Goal: Obtain resource: Download file/media

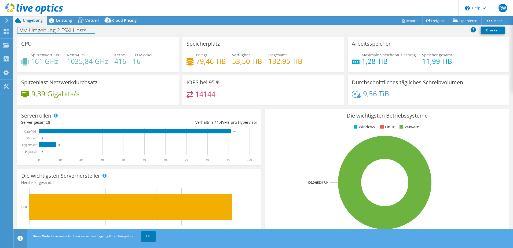
click at [74, 31] on h1 "VM Umgebung 2 ESXI Hosts" at bounding box center [55, 30] width 77 height 6
click at [64, 20] on span "Leistung" at bounding box center [64, 20] width 16 height 5
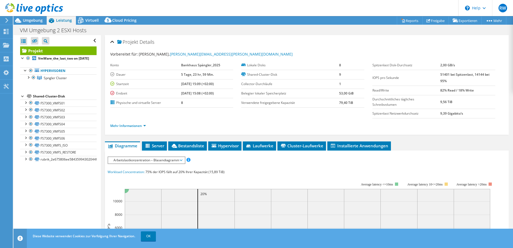
click at [30, 106] on div at bounding box center [30, 103] width 5 height 6
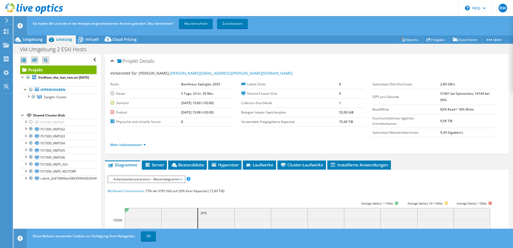
drag, startPoint x: 30, startPoint y: 115, endPoint x: 30, endPoint y: 118, distance: 3.2
click at [30, 115] on div "Projekt VmWare_the_last_two on [DATE] Hypervisoren Spngler Cluster" at bounding box center [58, 124] width 77 height 117
click at [32, 132] on div at bounding box center [30, 129] width 5 height 6
click at [30, 131] on div at bounding box center [30, 129] width 5 height 6
click at [31, 125] on div at bounding box center [30, 122] width 5 height 6
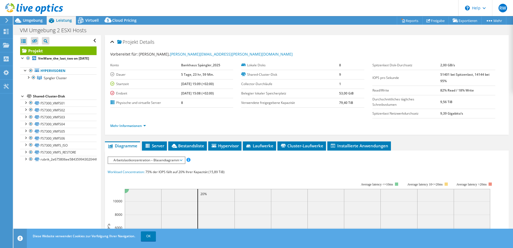
click at [30, 80] on div at bounding box center [28, 76] width 5 height 5
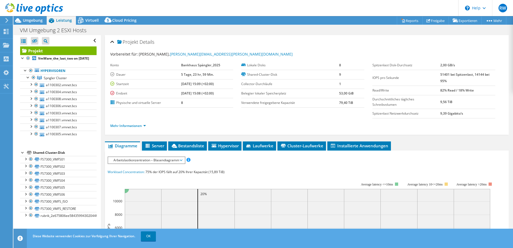
click at [34, 88] on div at bounding box center [36, 84] width 5 height 6
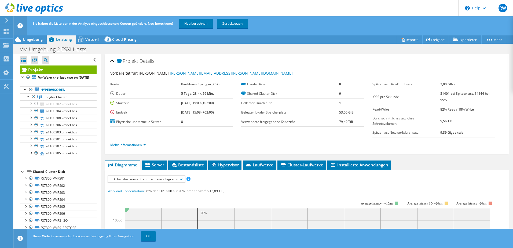
click at [35, 93] on link "Hypervisoren" at bounding box center [58, 89] width 77 height 7
click at [36, 114] on div at bounding box center [36, 110] width 5 height 6
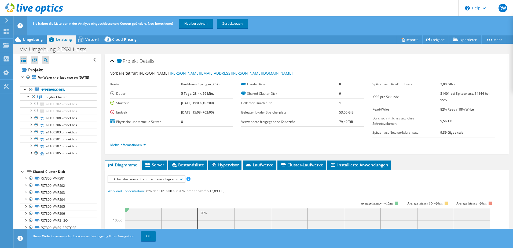
click at [36, 121] on div at bounding box center [36, 118] width 5 height 6
click at [36, 122] on link "a1100308.vmnet.bcs" at bounding box center [58, 118] width 77 height 7
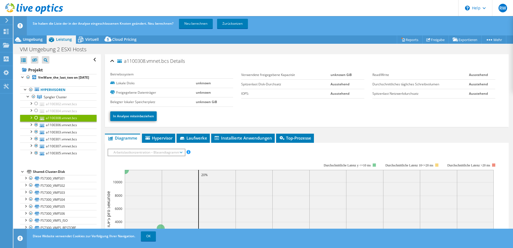
click at [35, 107] on div at bounding box center [36, 103] width 5 height 6
click at [35, 121] on div at bounding box center [36, 118] width 5 height 6
click at [35, 128] on div at bounding box center [36, 125] width 5 height 6
click at [37, 135] on div at bounding box center [36, 132] width 5 height 6
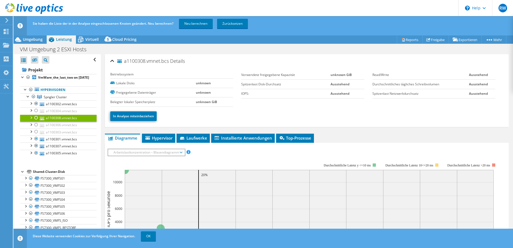
click at [38, 114] on div at bounding box center [36, 110] width 5 height 6
click at [36, 107] on div at bounding box center [36, 103] width 5 height 6
click at [36, 142] on div at bounding box center [36, 139] width 5 height 6
click at [36, 156] on div at bounding box center [36, 153] width 5 height 6
click at [68, 169] on div "Projekt VmWare_the_last_two on [DATE] Hypervisoren Spngler Cluster" at bounding box center [58, 152] width 77 height 173
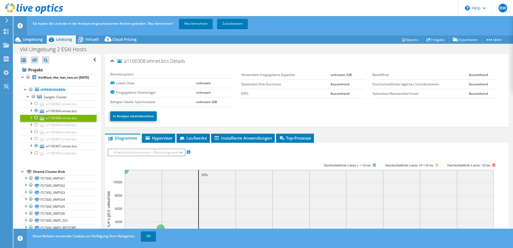
click at [150, 233] on link "OK" at bounding box center [148, 236] width 15 height 10
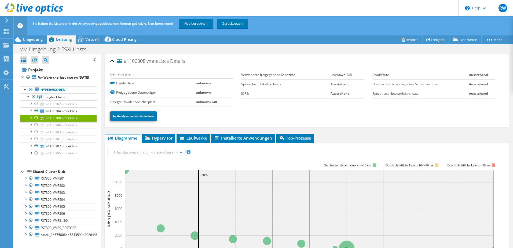
click at [196, 26] on link "Neu berechnen" at bounding box center [196, 24] width 34 height 10
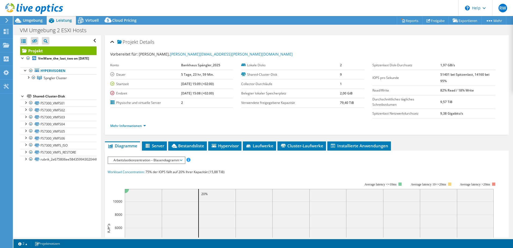
click at [157, 148] on span "Server" at bounding box center [155, 145] width 20 height 5
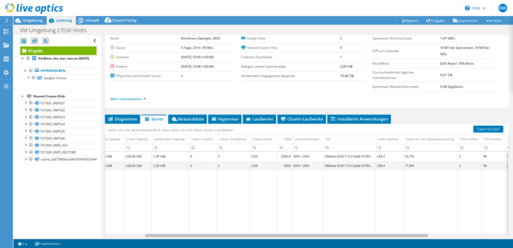
scroll to position [0, 57]
drag, startPoint x: 319, startPoint y: 237, endPoint x: 367, endPoint y: 226, distance: 49.1
click at [367, 229] on body "RW Endbenutzer [PERSON_NAME] [PERSON_NAME][EMAIL_ADDRESS][PERSON_NAME][DOMAIN_N…" at bounding box center [256, 124] width 513 height 248
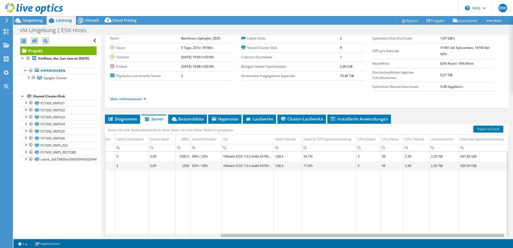
drag, startPoint x: 416, startPoint y: 237, endPoint x: 498, endPoint y: 232, distance: 82.0
click at [498, 232] on body "RW Endbenutzer [PERSON_NAME] [PERSON_NAME][EMAIL_ADDRESS][PERSON_NAME][DOMAIN_N…" at bounding box center [256, 124] width 513 height 248
click at [277, 155] on td "139,4" at bounding box center [288, 156] width 28 height 9
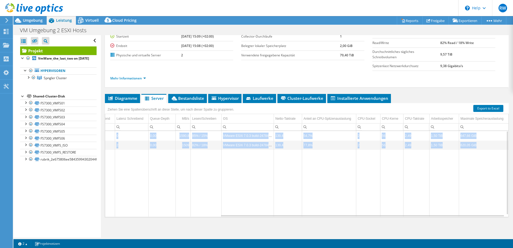
drag, startPoint x: 347, startPoint y: 234, endPoint x: 313, endPoint y: 234, distance: 34.9
click at [313, 234] on div "Projekt Details Vorbereitet für: [PERSON_NAME], [PERSON_NAME][EMAIL_ADDRESS][PE…" at bounding box center [307, 113] width 412 height 250
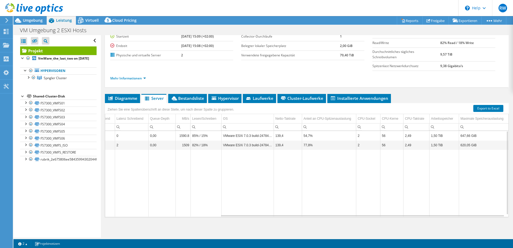
drag, startPoint x: 313, startPoint y: 234, endPoint x: 319, endPoint y: 236, distance: 6.5
click at [319, 236] on div "Projekt Details Vorbereitet für: [PERSON_NAME], [PERSON_NAME][EMAIL_ADDRESS][PE…" at bounding box center [307, 113] width 412 height 250
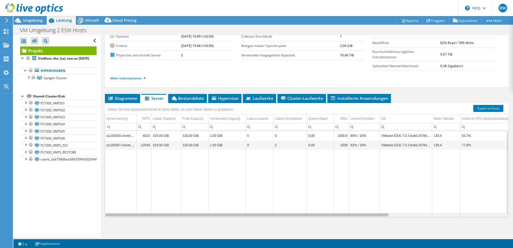
drag, startPoint x: 310, startPoint y: 217, endPoint x: 176, endPoint y: 209, distance: 133.7
click at [175, 210] on body "RW Endbenutzer [PERSON_NAME] [PERSON_NAME][EMAIL_ADDRESS][PERSON_NAME][DOMAIN_N…" at bounding box center [256, 124] width 513 height 248
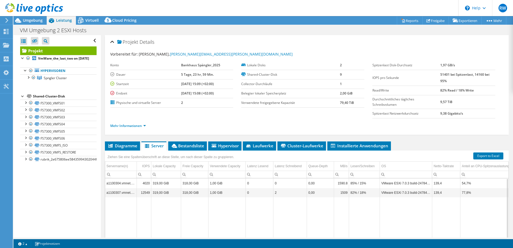
click at [199, 144] on span "Bestandsliste" at bounding box center [187, 145] width 33 height 5
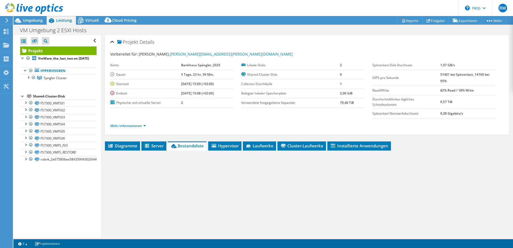
click at [225, 150] on li "Hypervisor" at bounding box center [224, 145] width 33 height 9
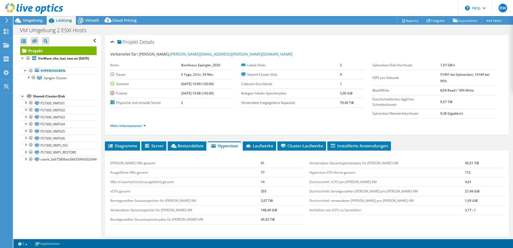
click at [198, 145] on span "Bestandsliste" at bounding box center [186, 145] width 33 height 5
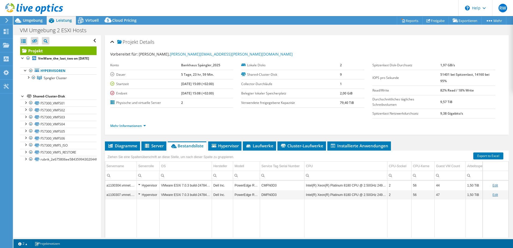
click at [262, 150] on li "Laufwerke" at bounding box center [259, 145] width 33 height 9
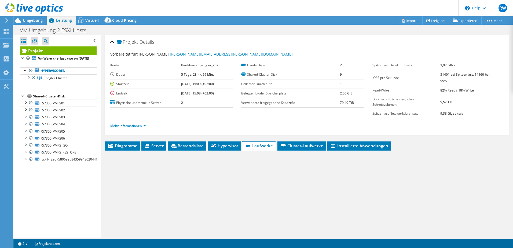
click at [310, 147] on span "Cluster-Laufwerke" at bounding box center [301, 145] width 43 height 5
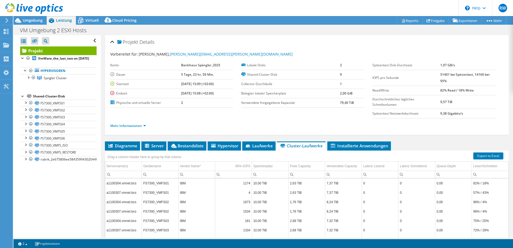
click at [92, 21] on span "Virtuell" at bounding box center [91, 20] width 13 height 5
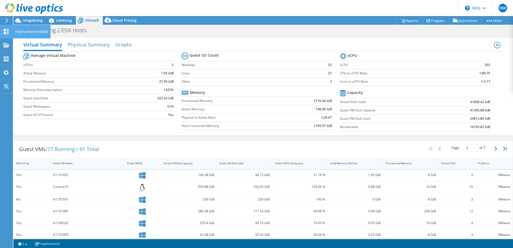
click at [6, 60] on icon at bounding box center [6, 58] width 6 height 5
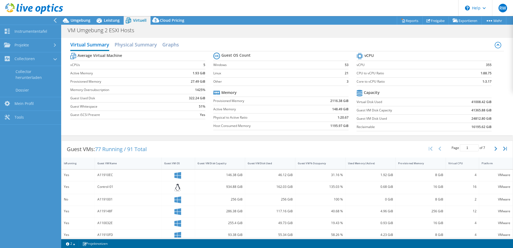
click at [78, 20] on span "Umgebung" at bounding box center [81, 20] width 20 height 5
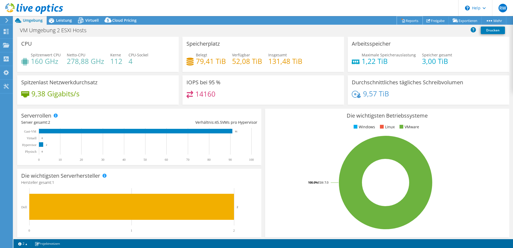
click at [405, 18] on link "Reports" at bounding box center [410, 20] width 26 height 8
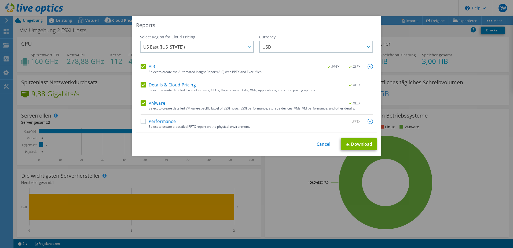
click at [218, 48] on span "US East ([US_STATE])" at bounding box center [198, 46] width 110 height 11
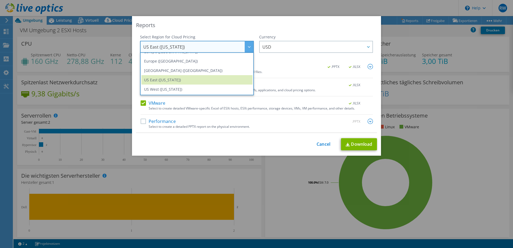
scroll to position [46, 0]
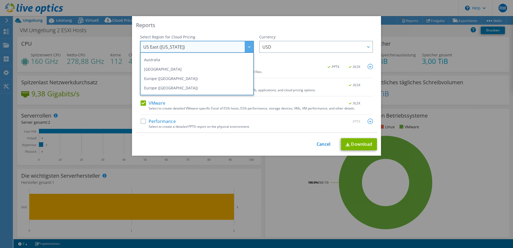
click at [195, 81] on li "Europe ([GEOGRAPHIC_DATA])" at bounding box center [196, 78] width 111 height 9
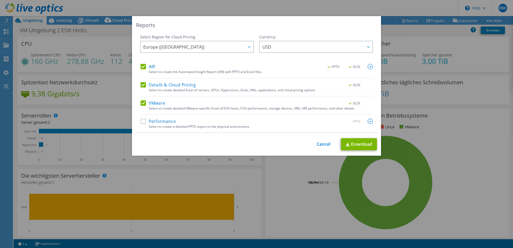
click at [273, 42] on span "USD" at bounding box center [318, 46] width 110 height 11
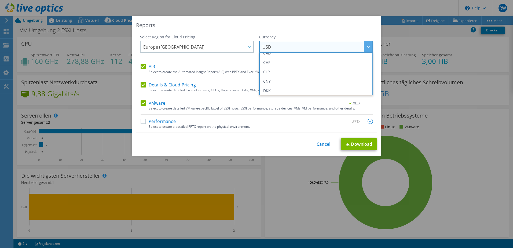
scroll to position [60, 0]
click at [273, 77] on li "EUR" at bounding box center [316, 72] width 111 height 9
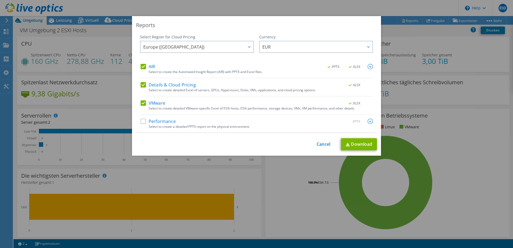
click at [144, 122] on label "Performance" at bounding box center [158, 121] width 35 height 5
click at [0, 0] on input "Performance" at bounding box center [0, 0] width 0 height 0
click at [141, 83] on label "Details & Cloud Pricing" at bounding box center [168, 84] width 55 height 5
click at [0, 0] on input "Details & Cloud Pricing" at bounding box center [0, 0] width 0 height 0
click at [348, 143] on link "Download" at bounding box center [359, 144] width 36 height 12
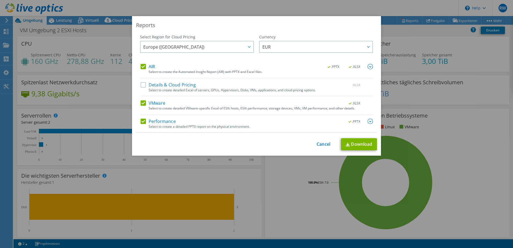
click at [383, 3] on div "Reports Select Region for Cloud Pricing Asia Pacific ([GEOGRAPHIC_DATA]) [GEOGR…" at bounding box center [256, 124] width 513 height 248
